Goal: Task Accomplishment & Management: Manage account settings

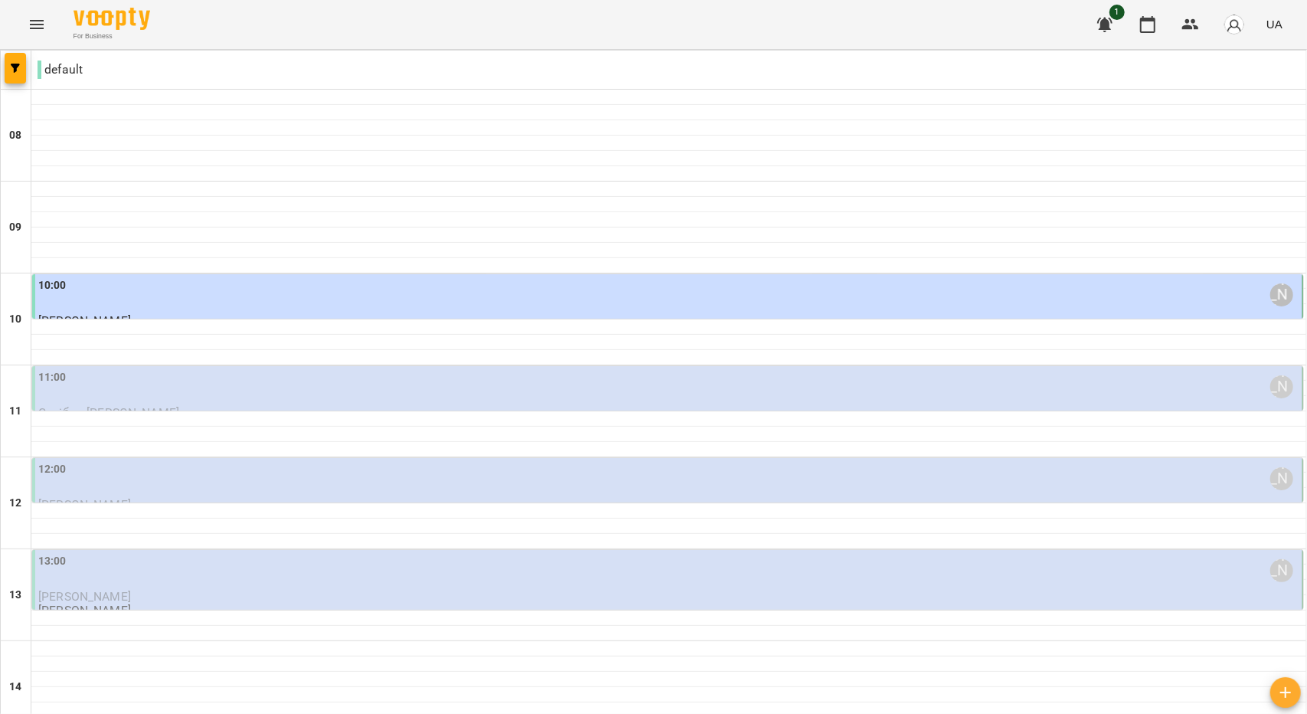
click at [120, 489] on div "12:00 [PERSON_NAME]" at bounding box center [669, 478] width 1262 height 35
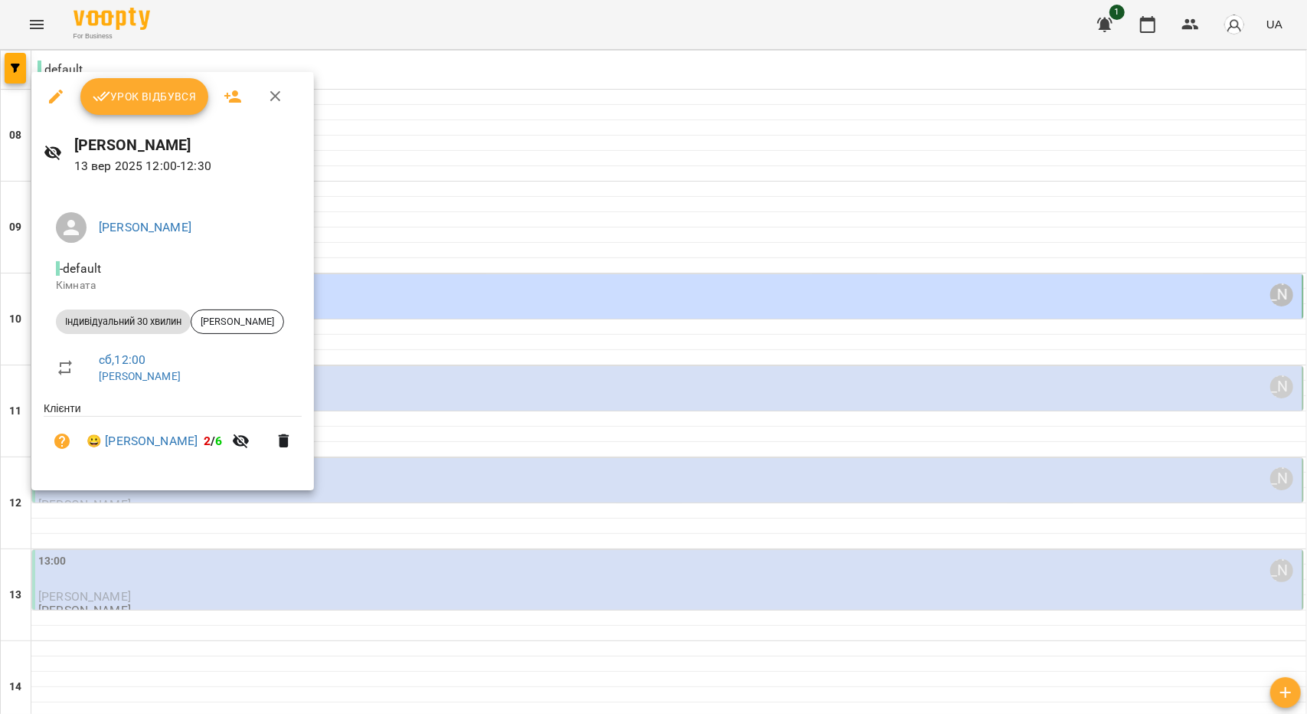
click at [154, 105] on span "Урок відбувся" at bounding box center [145, 96] width 104 height 18
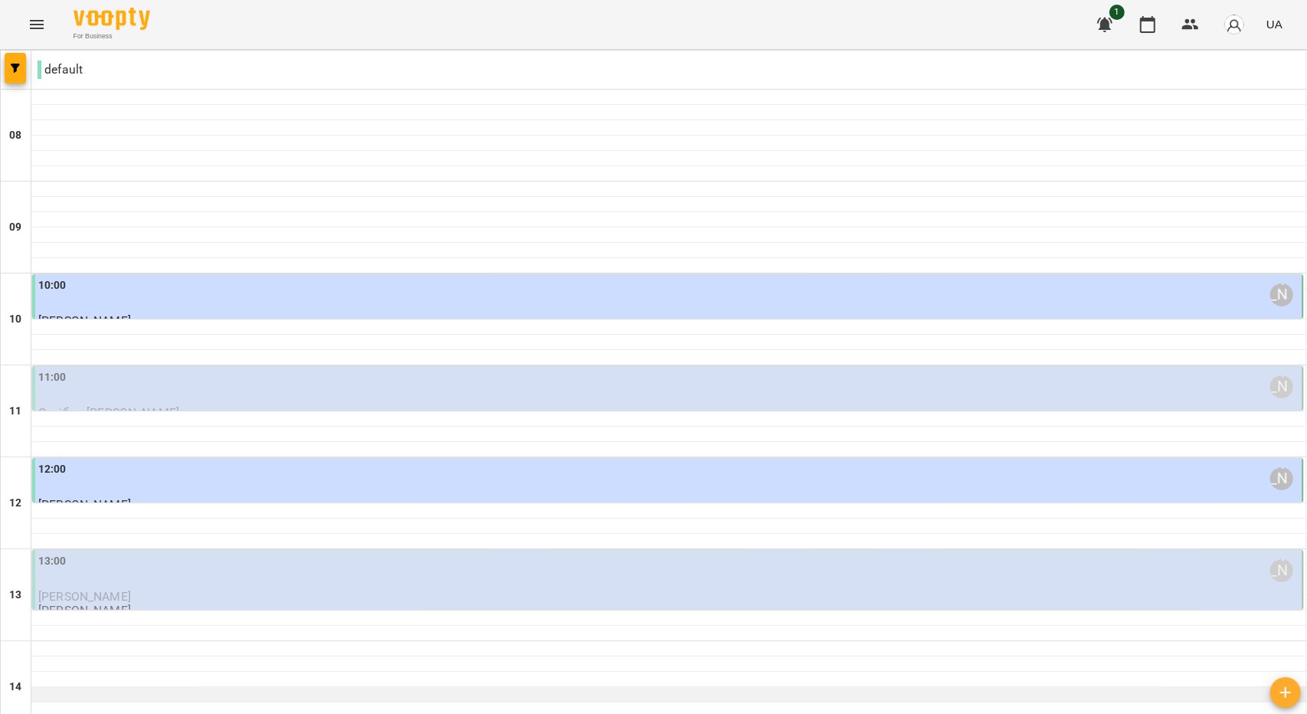
scroll to position [230, 0]
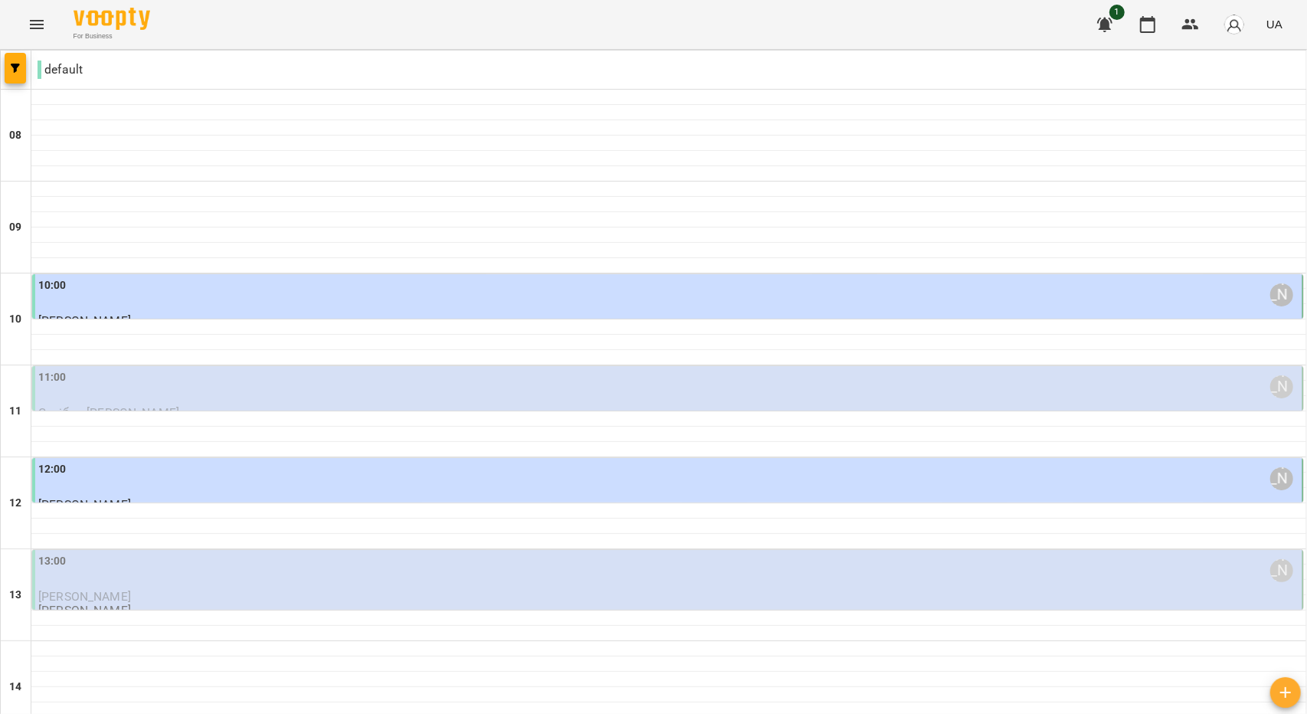
click at [124, 553] on div "13:00 [PERSON_NAME]" at bounding box center [669, 570] width 1262 height 35
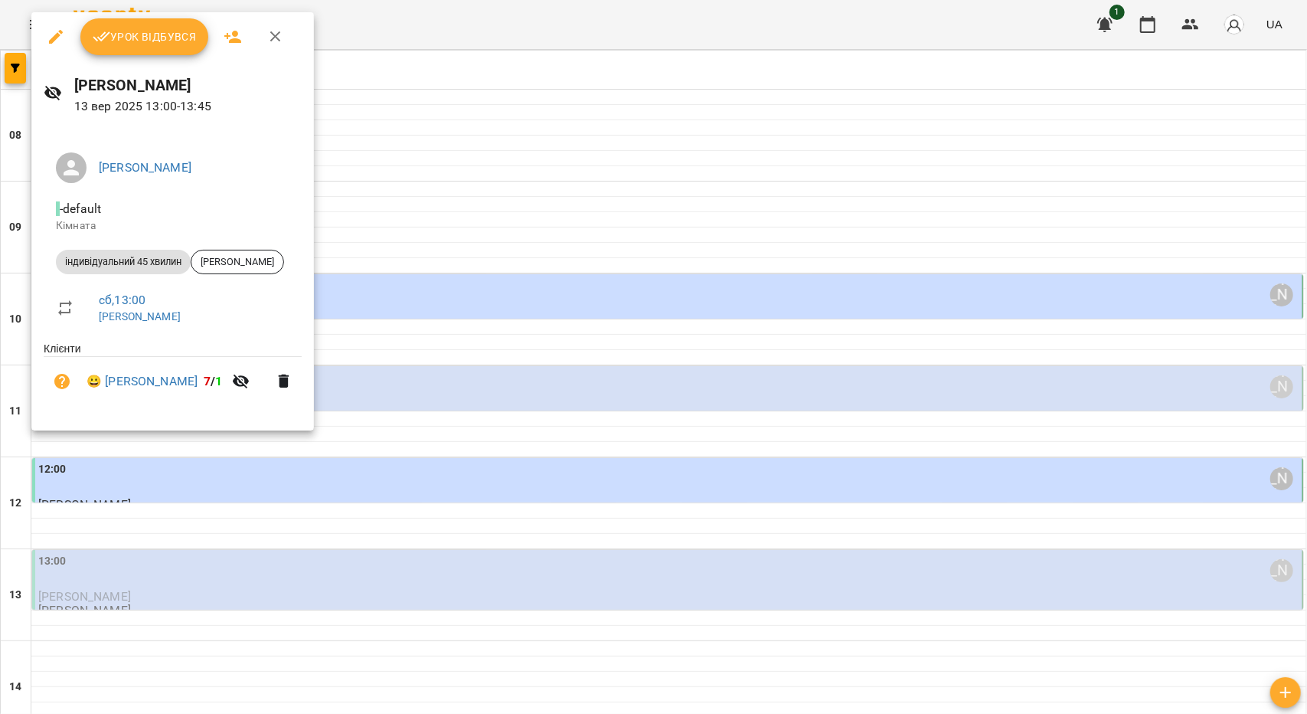
click at [132, 41] on span "Урок відбувся" at bounding box center [145, 37] width 104 height 18
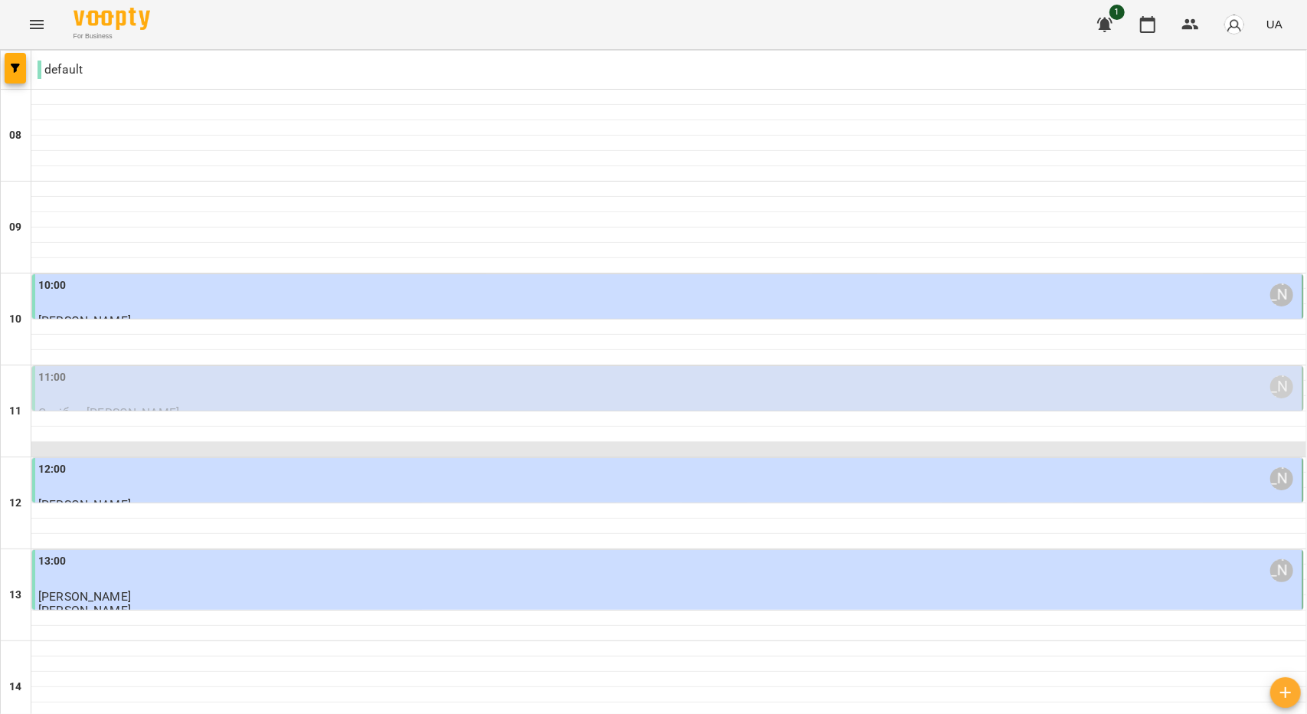
scroll to position [230, 0]
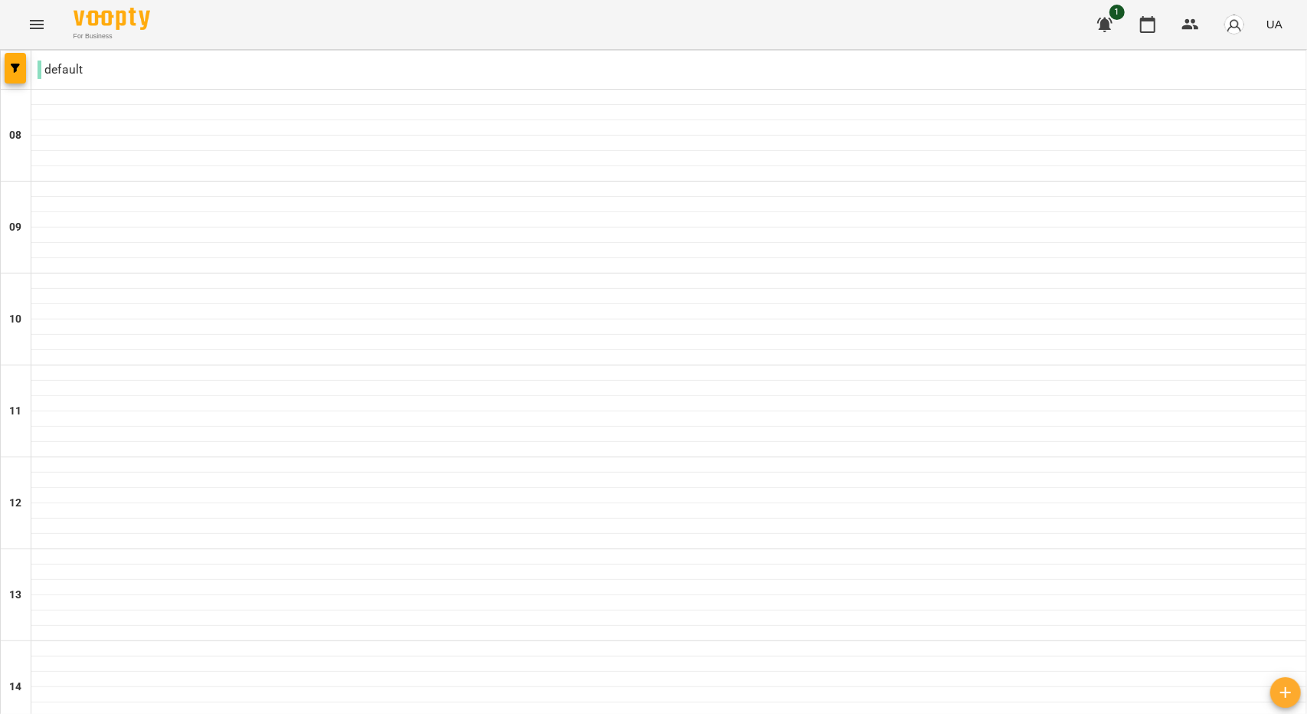
scroll to position [613, 0]
type input "**********"
